Goal: Information Seeking & Learning: Learn about a topic

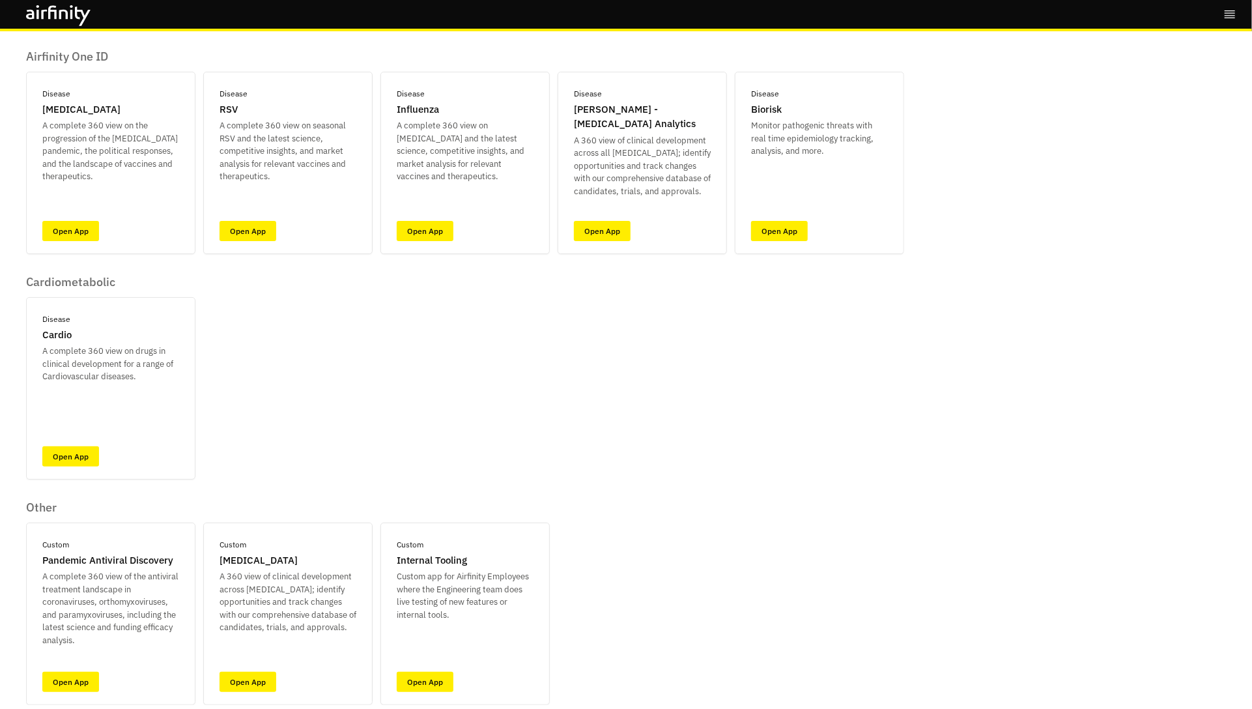
scroll to position [105, 0]
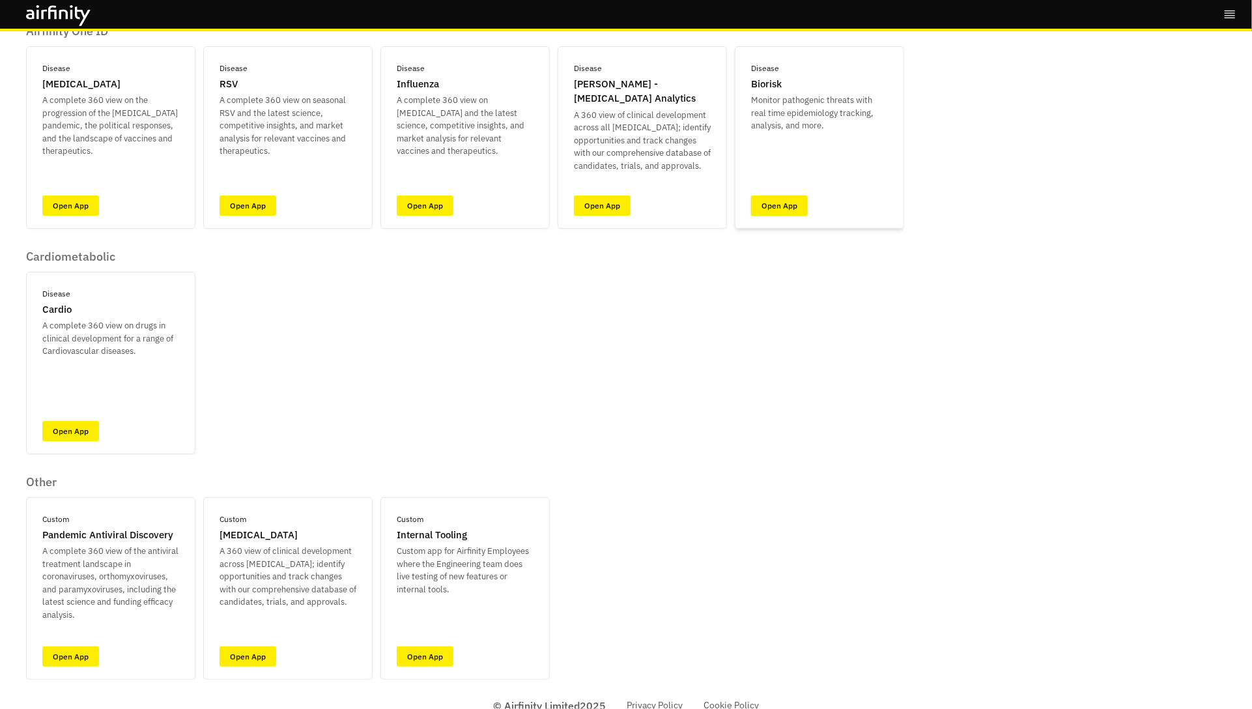
click at [784, 199] on link "Open App" at bounding box center [779, 205] width 57 height 20
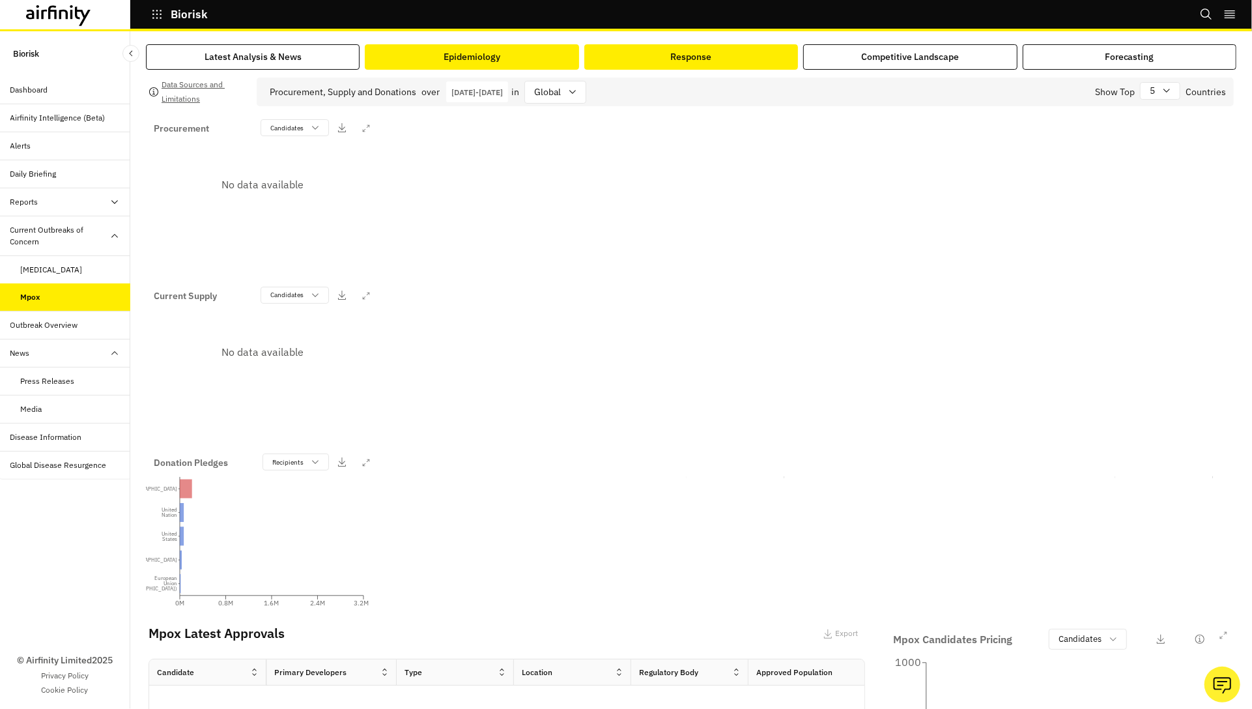
drag, startPoint x: 515, startPoint y: 53, endPoint x: 518, endPoint y: 67, distance: 13.9
click at [515, 53] on button "Epidemiology" at bounding box center [472, 56] width 214 height 25
